Goal: Task Accomplishment & Management: Complete application form

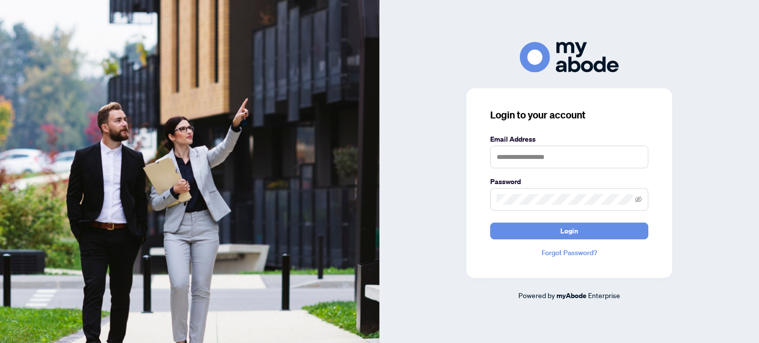
drag, startPoint x: 667, startPoint y: 0, endPoint x: 722, endPoint y: 133, distance: 144.2
click at [722, 133] on div "Login to your account Email Address Password Login Forgot Password? Powered by …" at bounding box center [568, 171] width 379 height 259
click at [614, 160] on input "text" at bounding box center [569, 157] width 158 height 23
type input "**********"
click at [635, 202] on icon "eye-invisible" at bounding box center [638, 199] width 7 height 7
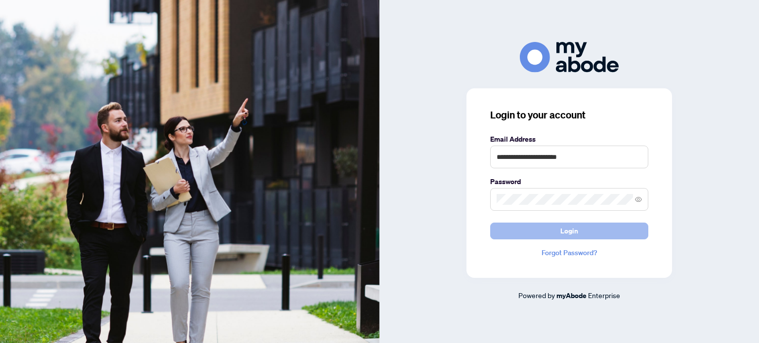
click at [565, 227] on span "Login" at bounding box center [569, 231] width 18 height 16
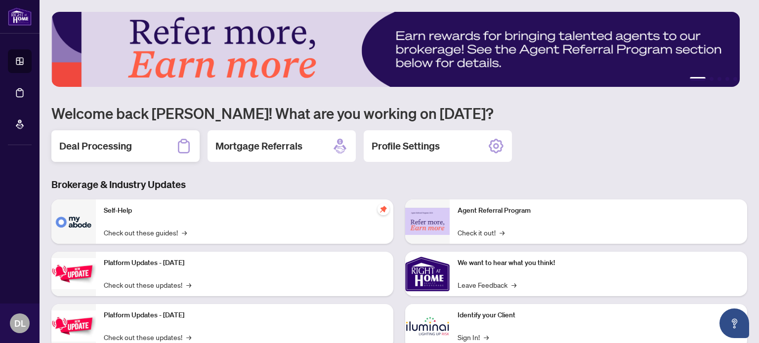
click at [109, 138] on div "Deal Processing" at bounding box center [125, 146] width 148 height 32
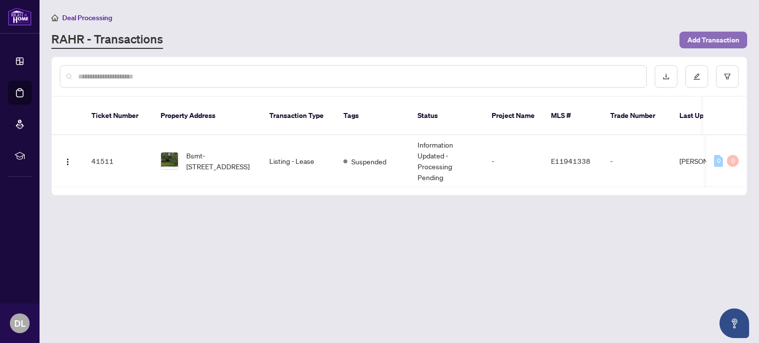
click at [701, 33] on span "Add Transaction" at bounding box center [713, 40] width 52 height 16
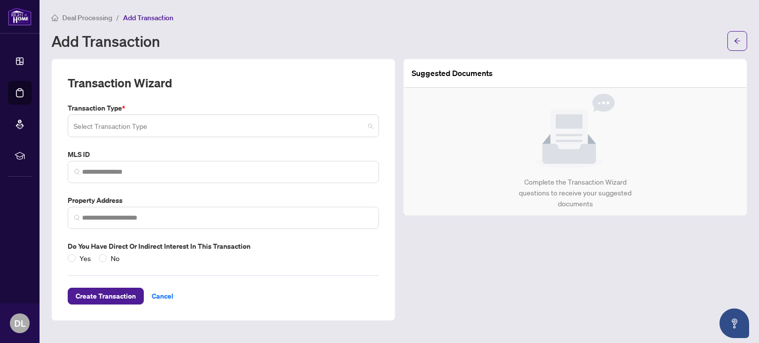
click at [213, 129] on input "search" at bounding box center [219, 128] width 291 height 22
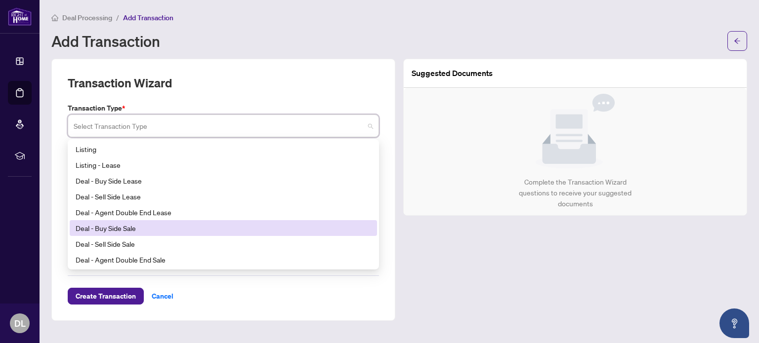
click at [152, 230] on div "Deal - Buy Side Sale" at bounding box center [223, 228] width 295 height 11
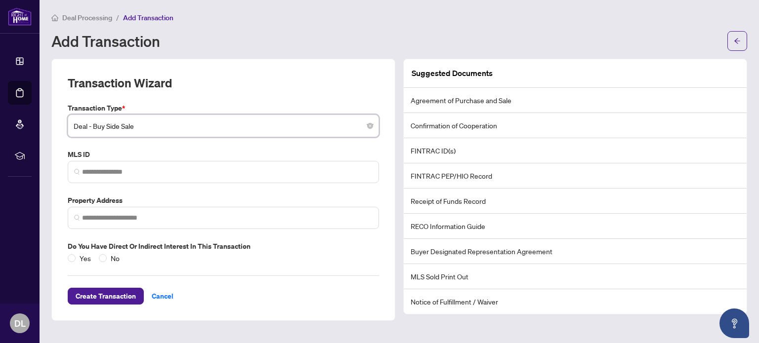
click at [365, 126] on span "Deal - Buy Side Sale" at bounding box center [223, 126] width 299 height 19
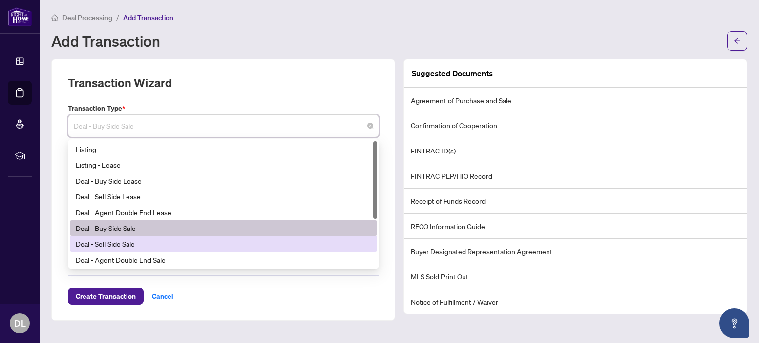
click at [188, 243] on div "Deal - Sell Side Sale" at bounding box center [223, 244] width 295 height 11
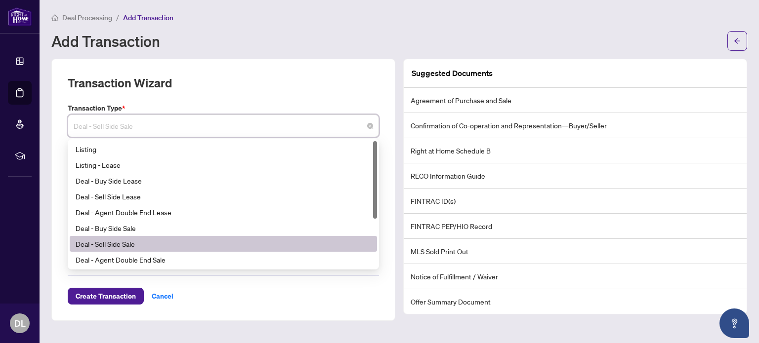
click at [318, 127] on span "Deal - Sell Side Sale" at bounding box center [223, 126] width 299 height 19
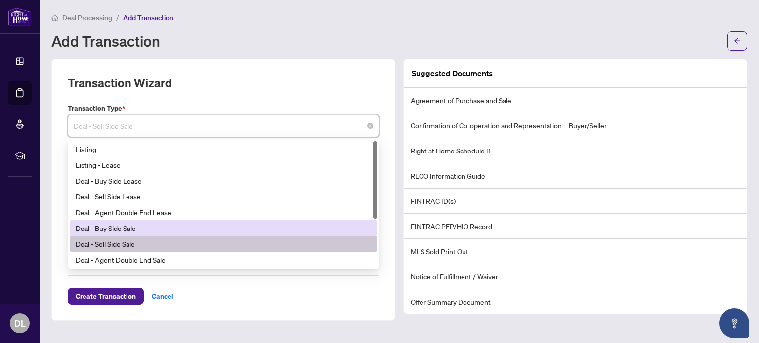
click at [247, 224] on div "Deal - Buy Side Sale" at bounding box center [223, 228] width 295 height 11
